Goal: Task Accomplishment & Management: Use online tool/utility

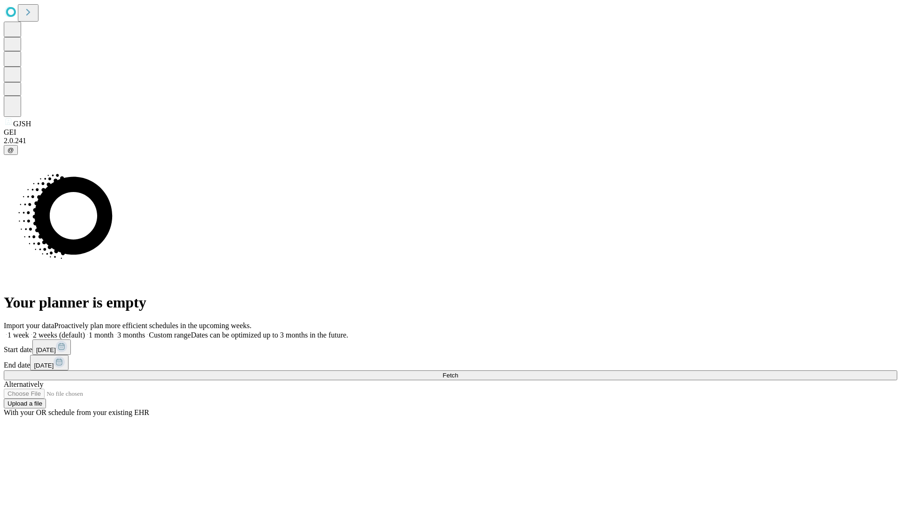
click at [458, 372] on span "Fetch" at bounding box center [450, 375] width 15 height 7
